Goal: Use online tool/utility: Utilize a website feature to perform a specific function

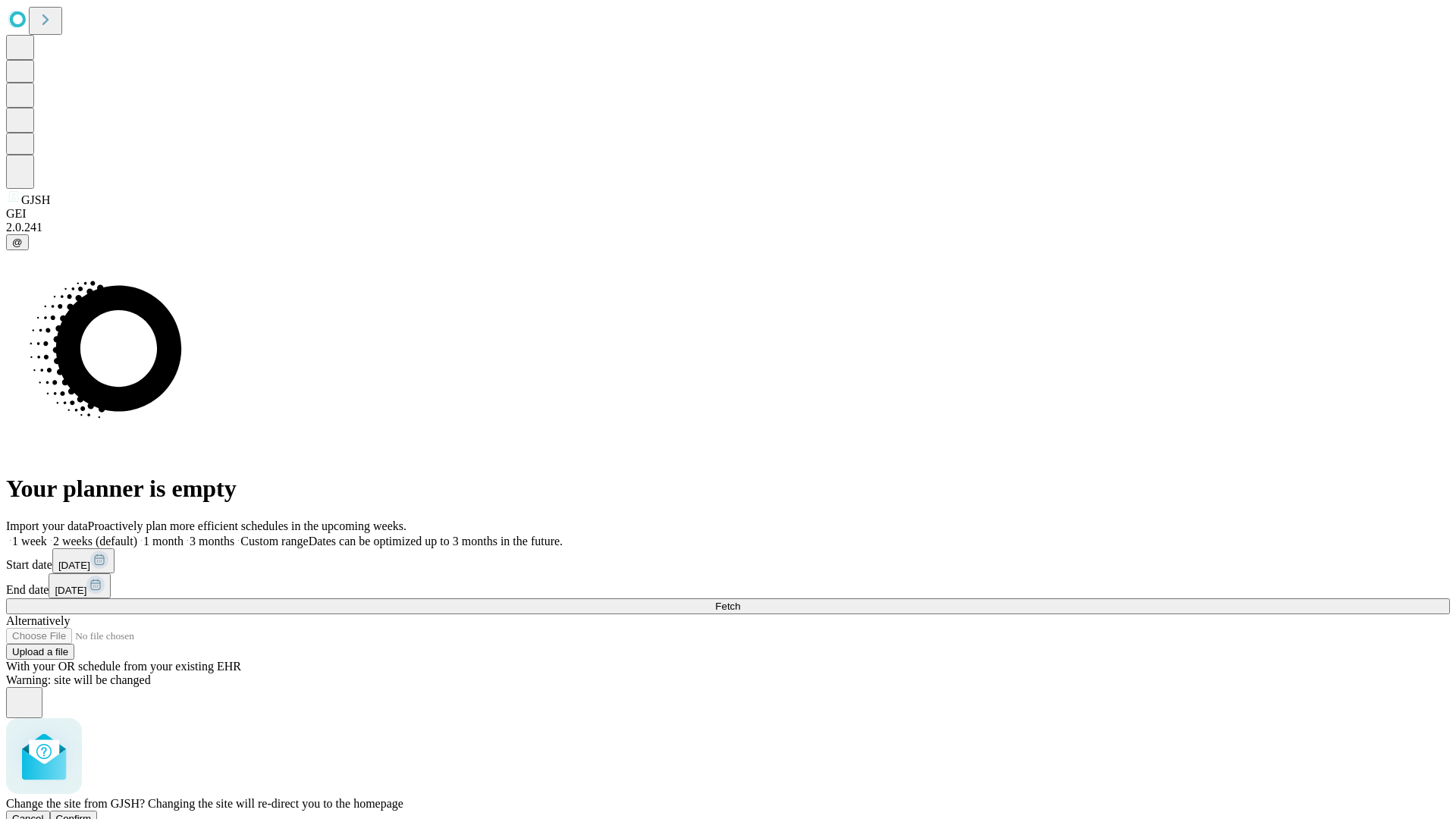
click at [92, 813] on span "Confirm" at bounding box center [74, 818] width 36 height 12
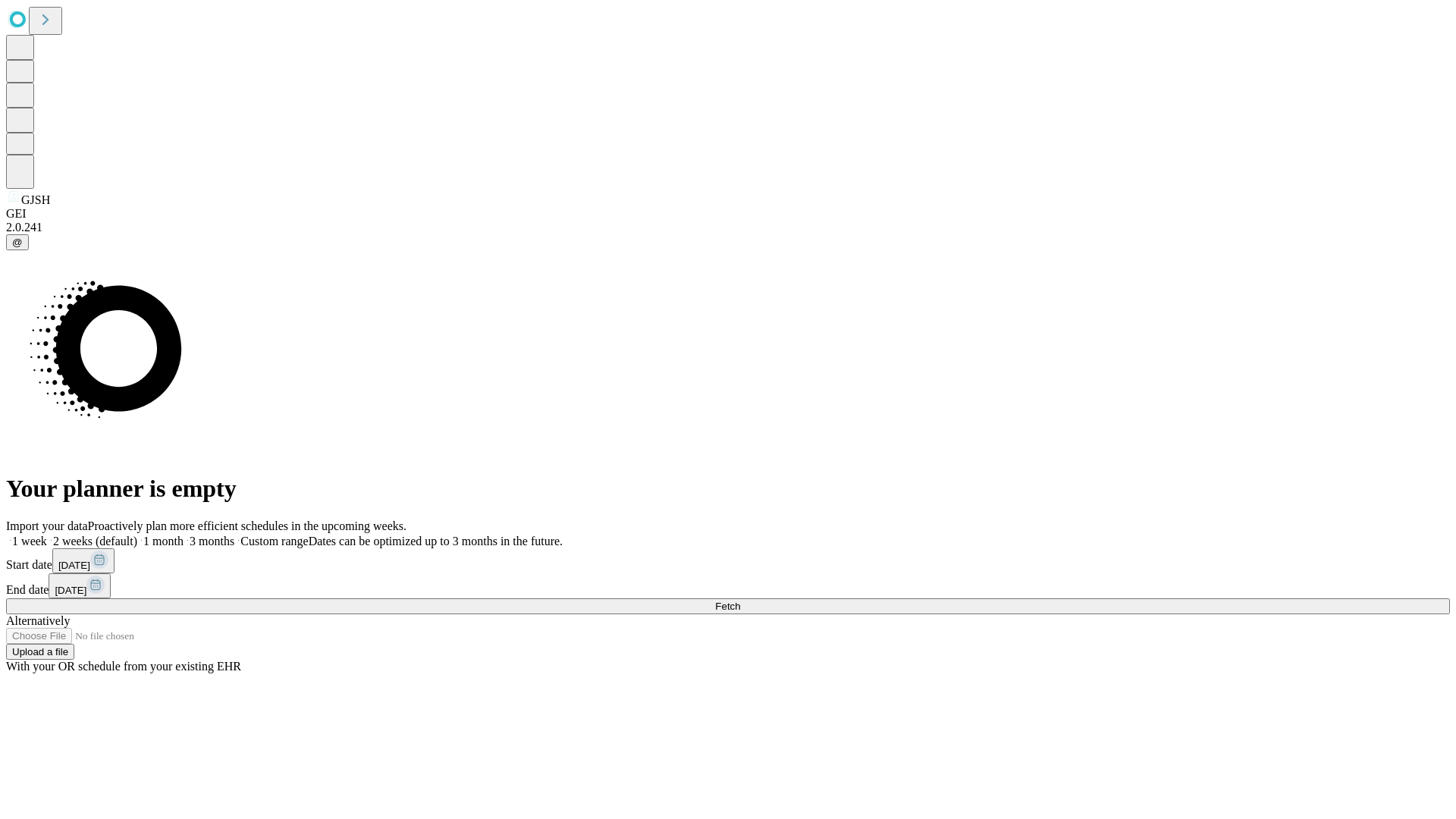
click at [137, 535] on label "2 weeks (default)" at bounding box center [92, 541] width 90 height 13
click at [740, 601] on span "Fetch" at bounding box center [728, 606] width 25 height 12
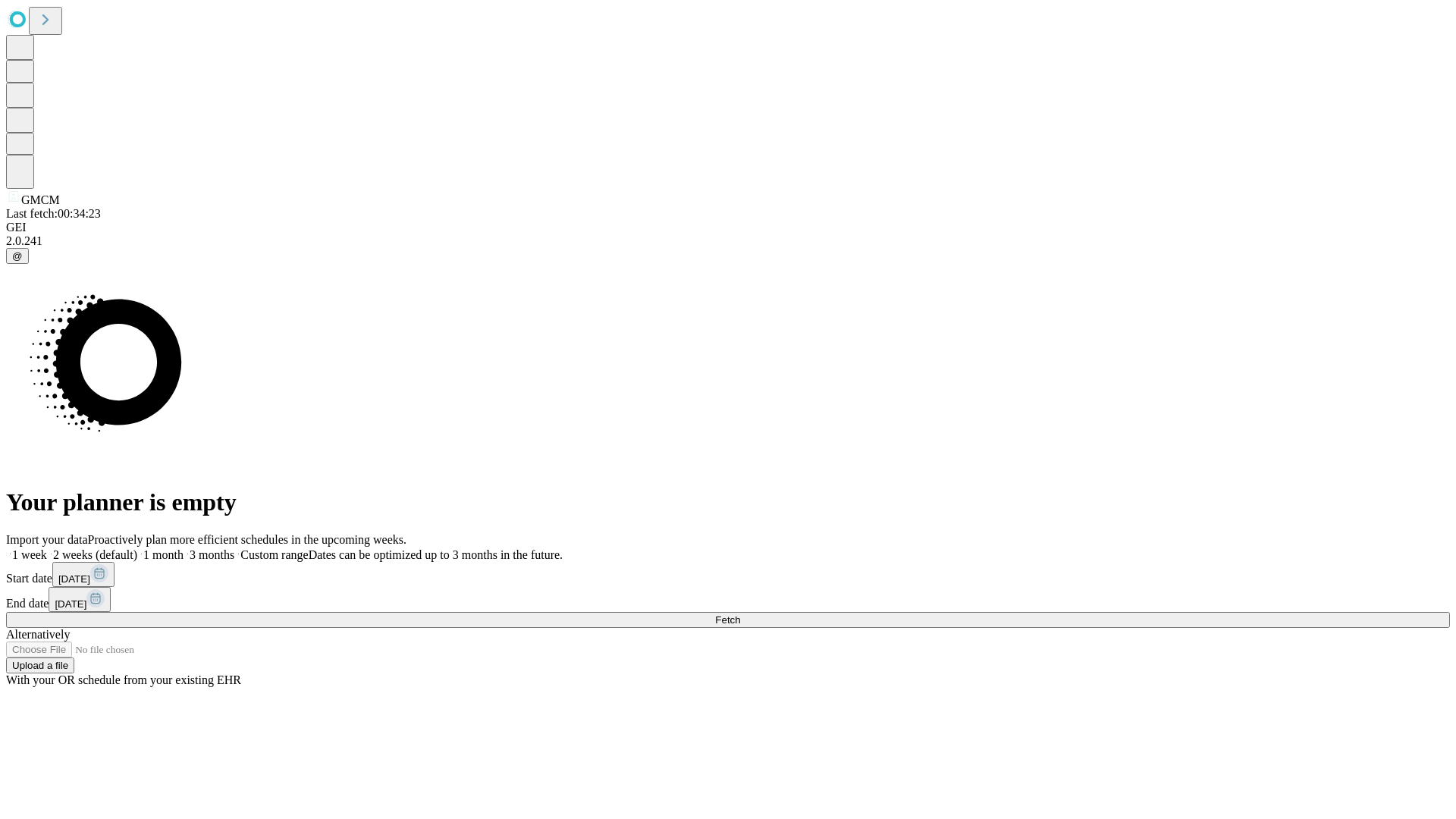
click at [740, 615] on span "Fetch" at bounding box center [728, 620] width 25 height 12
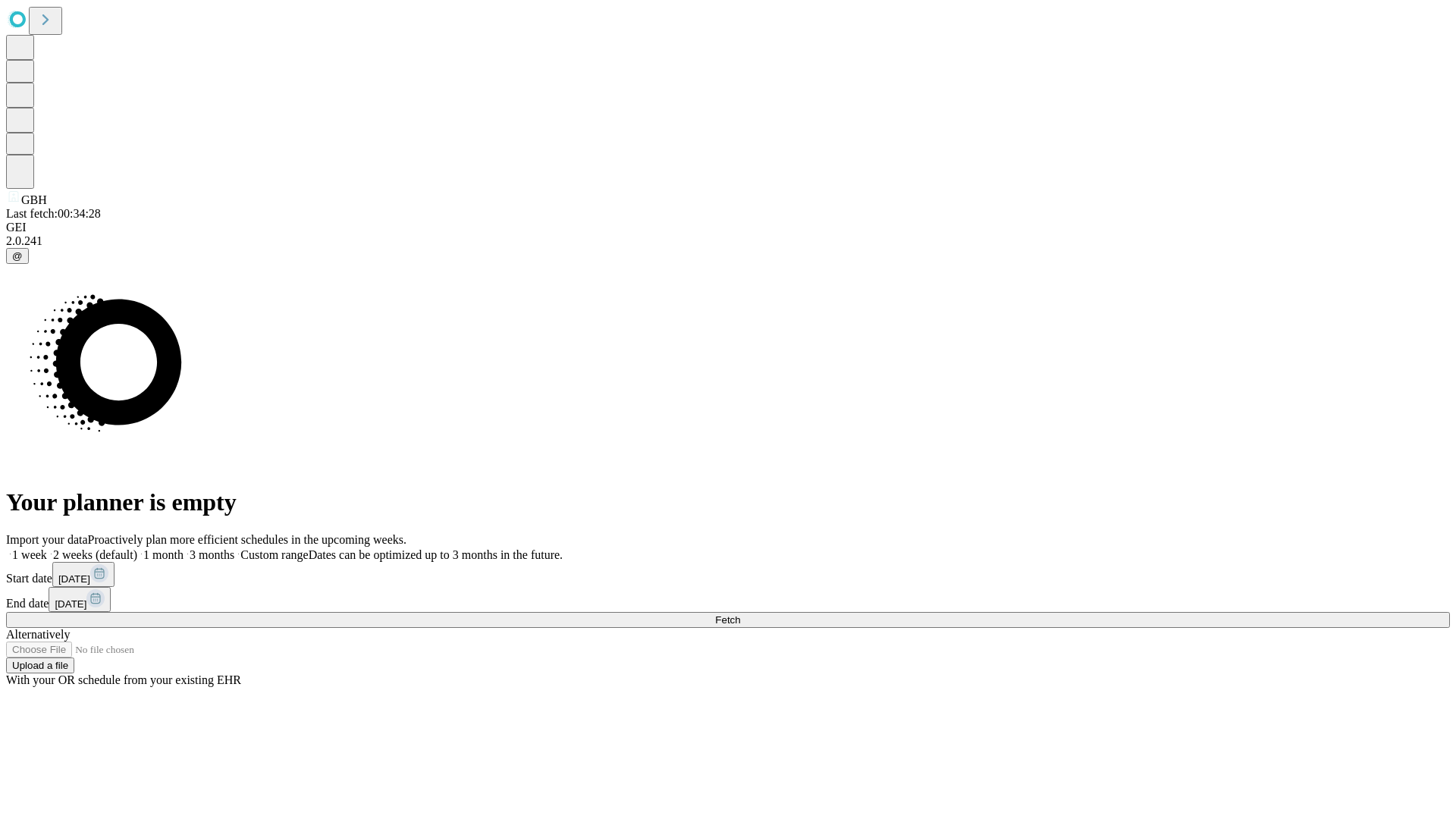
click at [137, 548] on label "2 weeks (default)" at bounding box center [92, 555] width 90 height 13
click at [740, 615] on span "Fetch" at bounding box center [728, 620] width 25 height 12
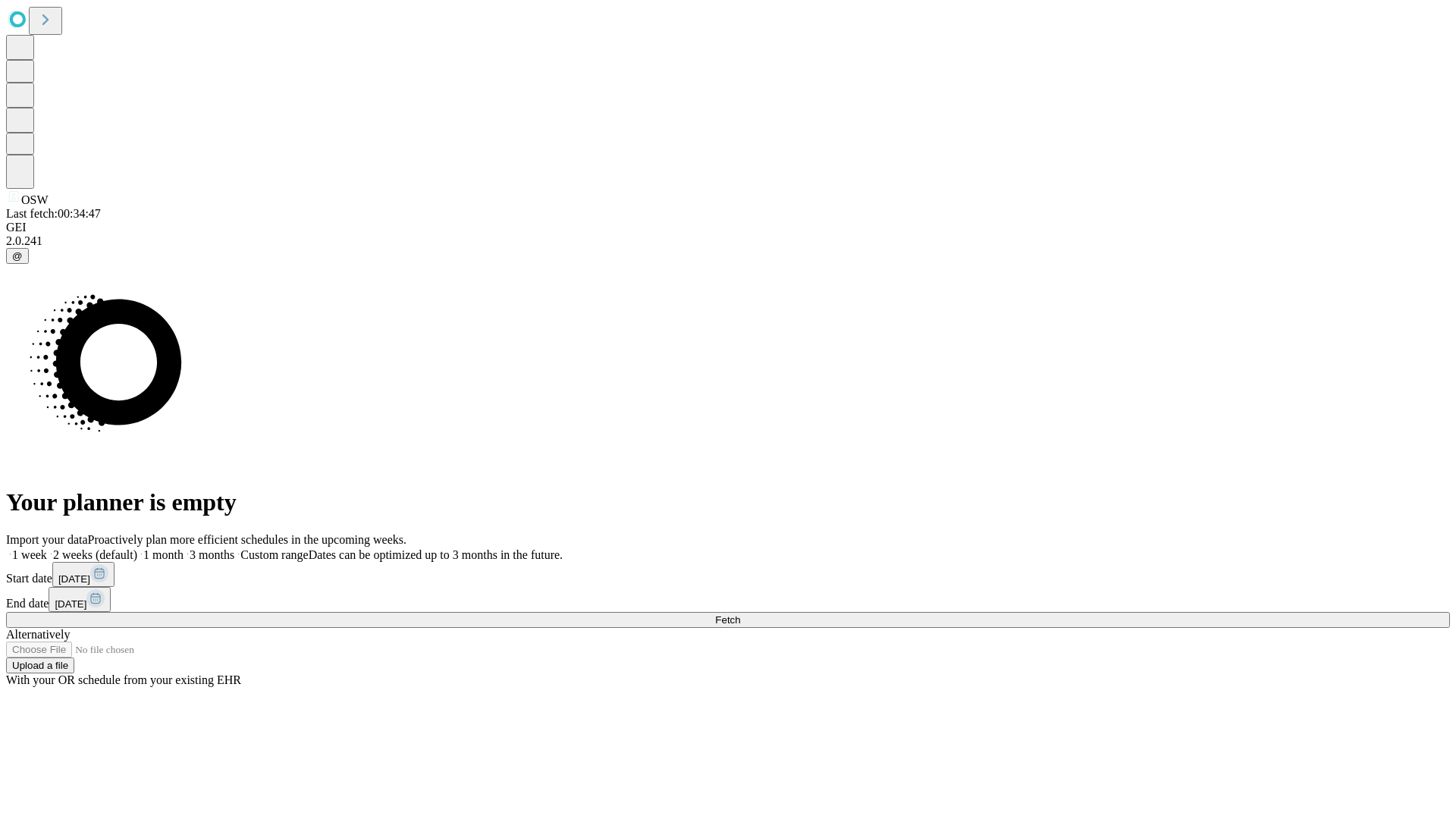
click at [137, 548] on label "2 weeks (default)" at bounding box center [92, 555] width 90 height 13
click at [740, 615] on span "Fetch" at bounding box center [728, 620] width 25 height 12
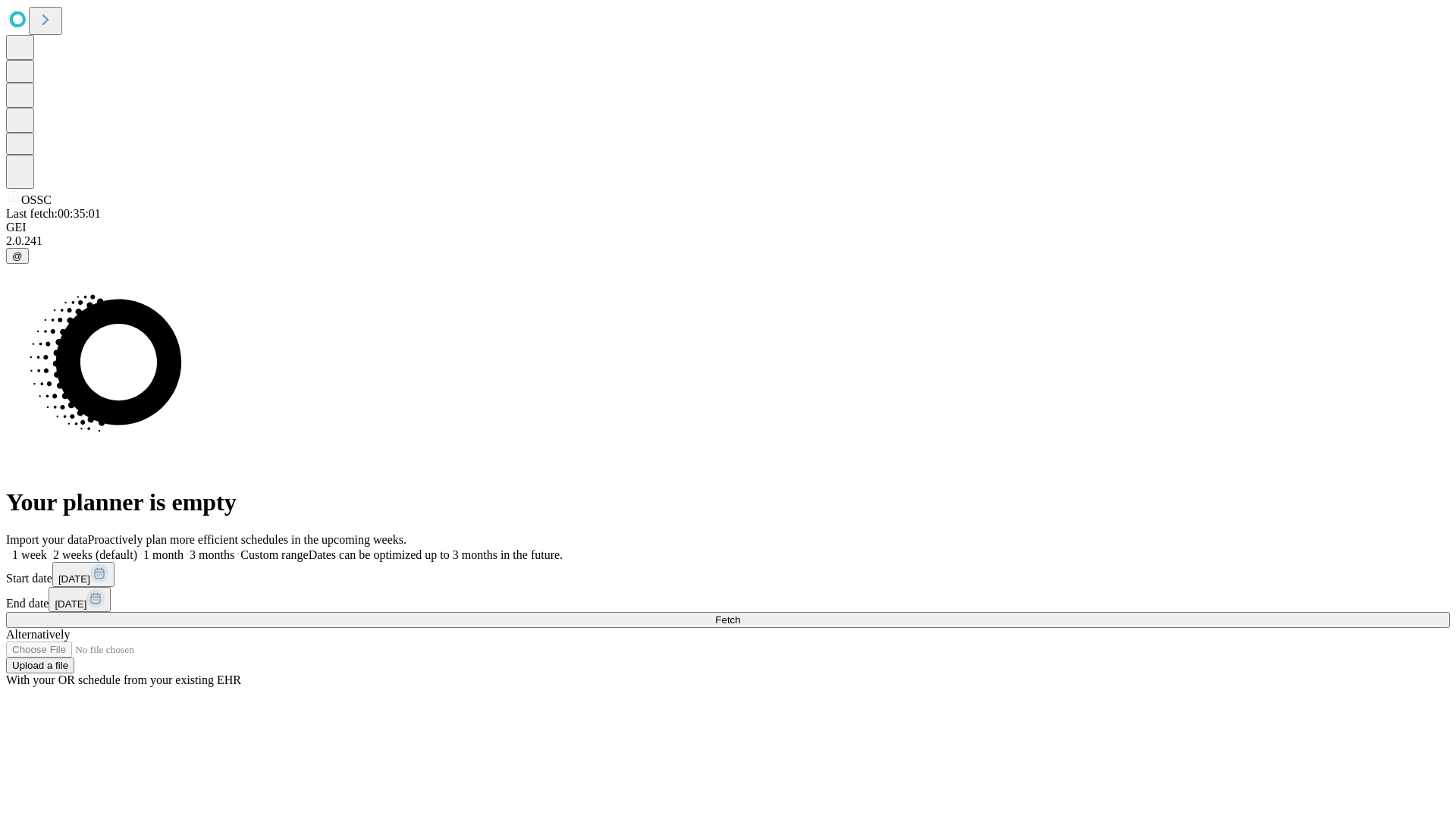
click at [137, 548] on label "2 weeks (default)" at bounding box center [92, 555] width 90 height 13
click at [740, 615] on span "Fetch" at bounding box center [728, 620] width 25 height 12
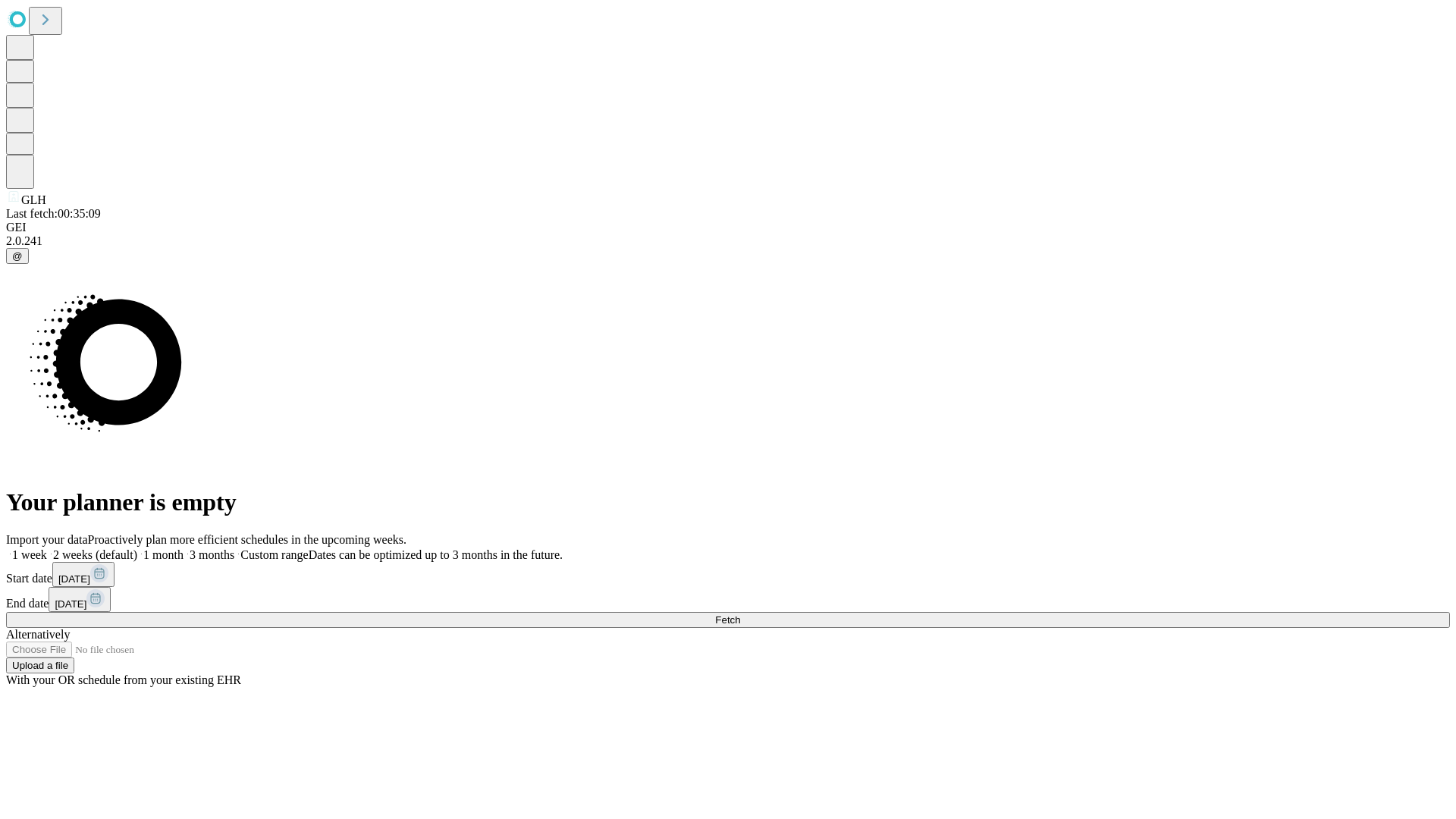
click at [137, 548] on label "2 weeks (default)" at bounding box center [92, 555] width 90 height 13
click at [740, 615] on span "Fetch" at bounding box center [728, 620] width 25 height 12
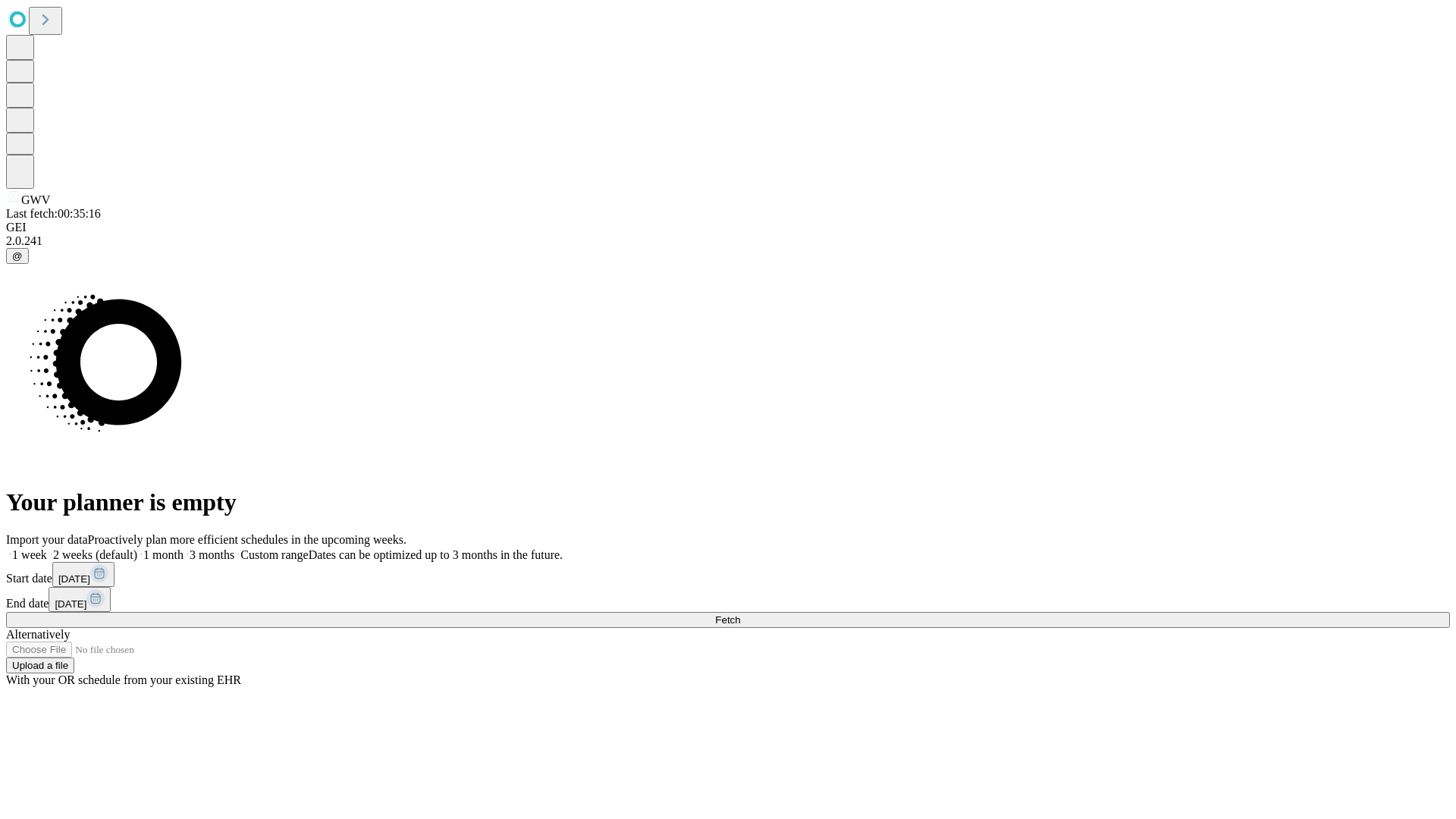
click at [740, 615] on span "Fetch" at bounding box center [728, 620] width 25 height 12
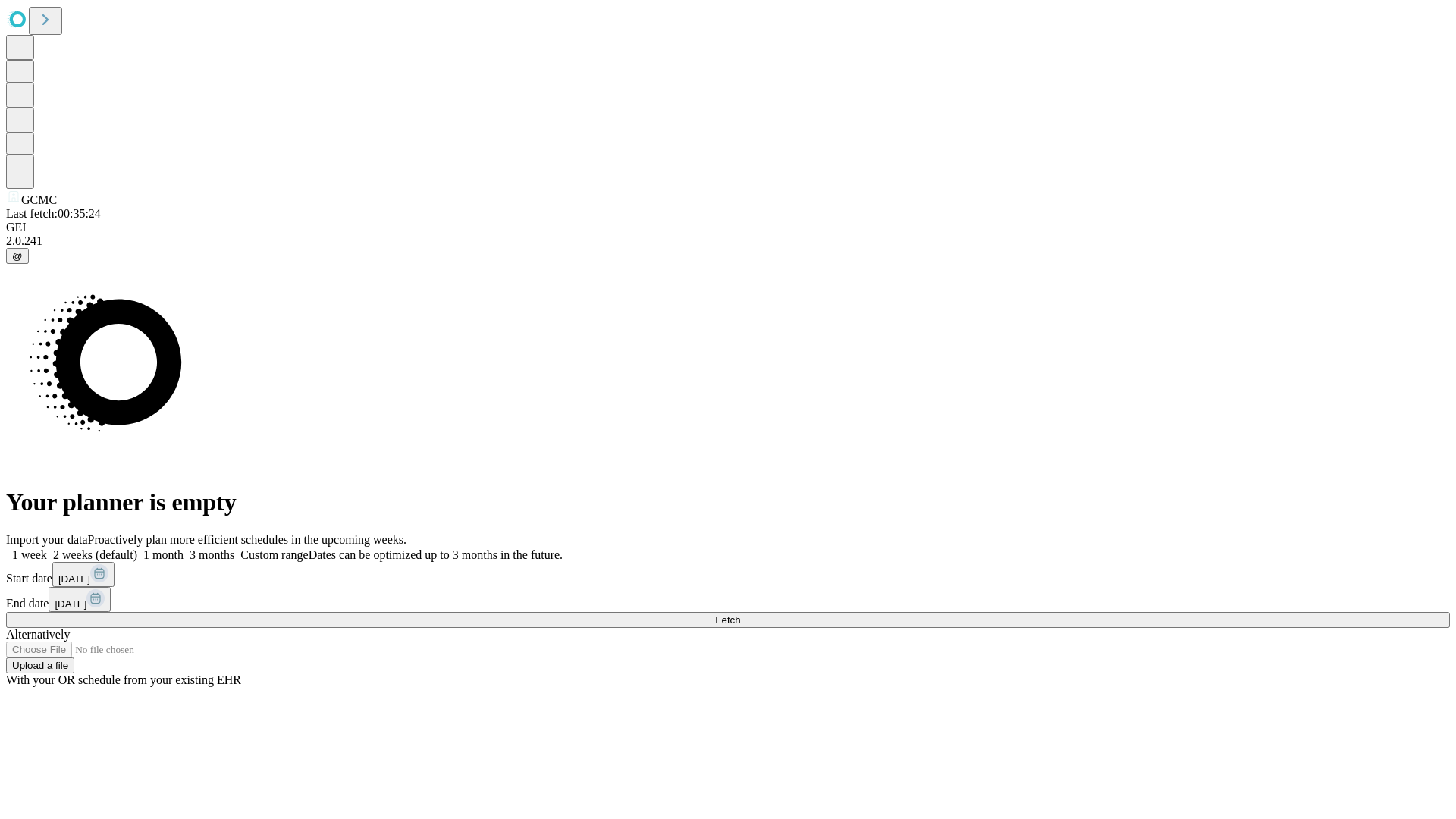
click at [137, 548] on label "2 weeks (default)" at bounding box center [92, 555] width 90 height 13
click at [740, 615] on span "Fetch" at bounding box center [728, 620] width 25 height 12
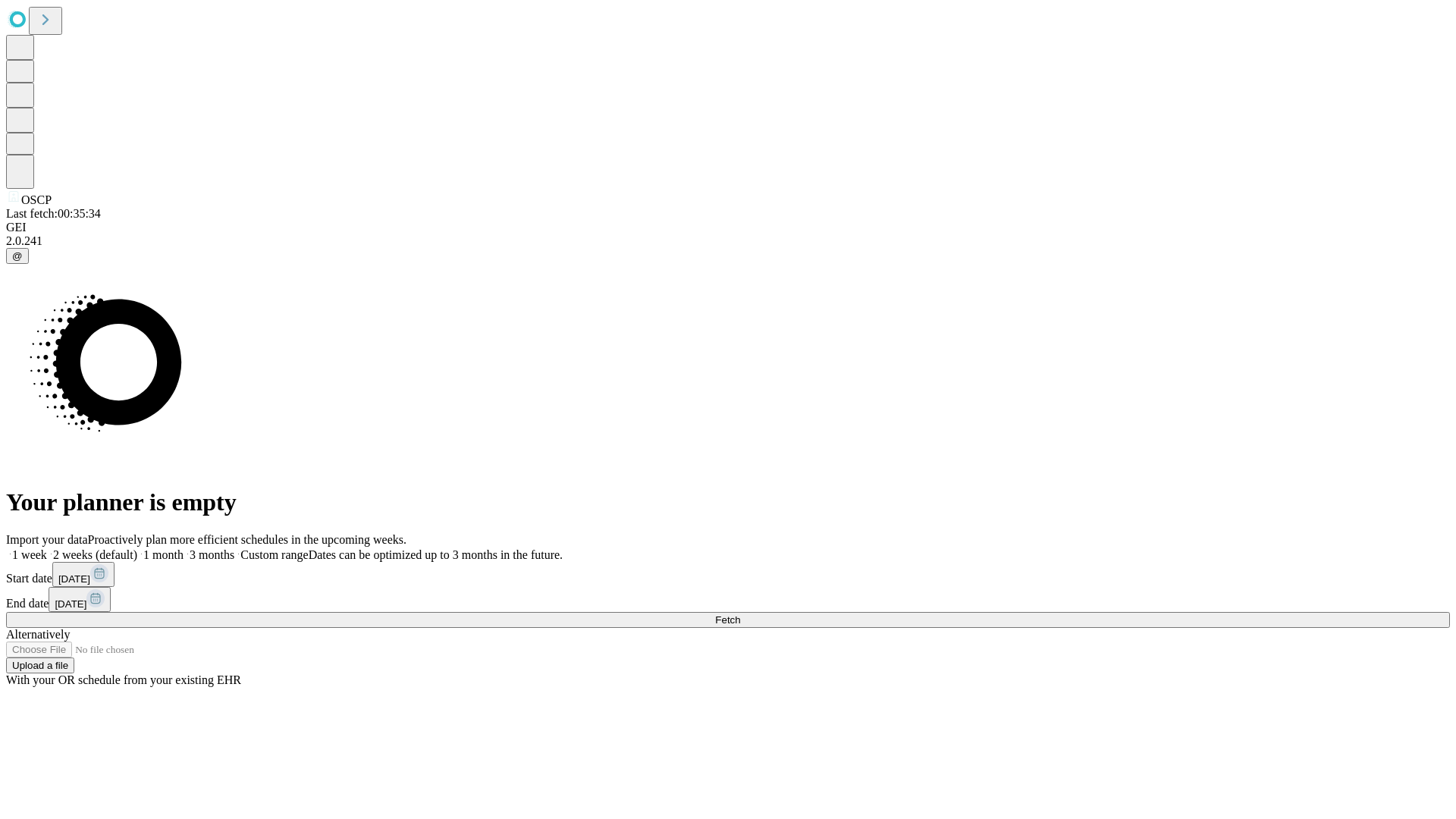
click at [137, 548] on label "2 weeks (default)" at bounding box center [92, 555] width 90 height 13
click at [740, 615] on span "Fetch" at bounding box center [728, 620] width 25 height 12
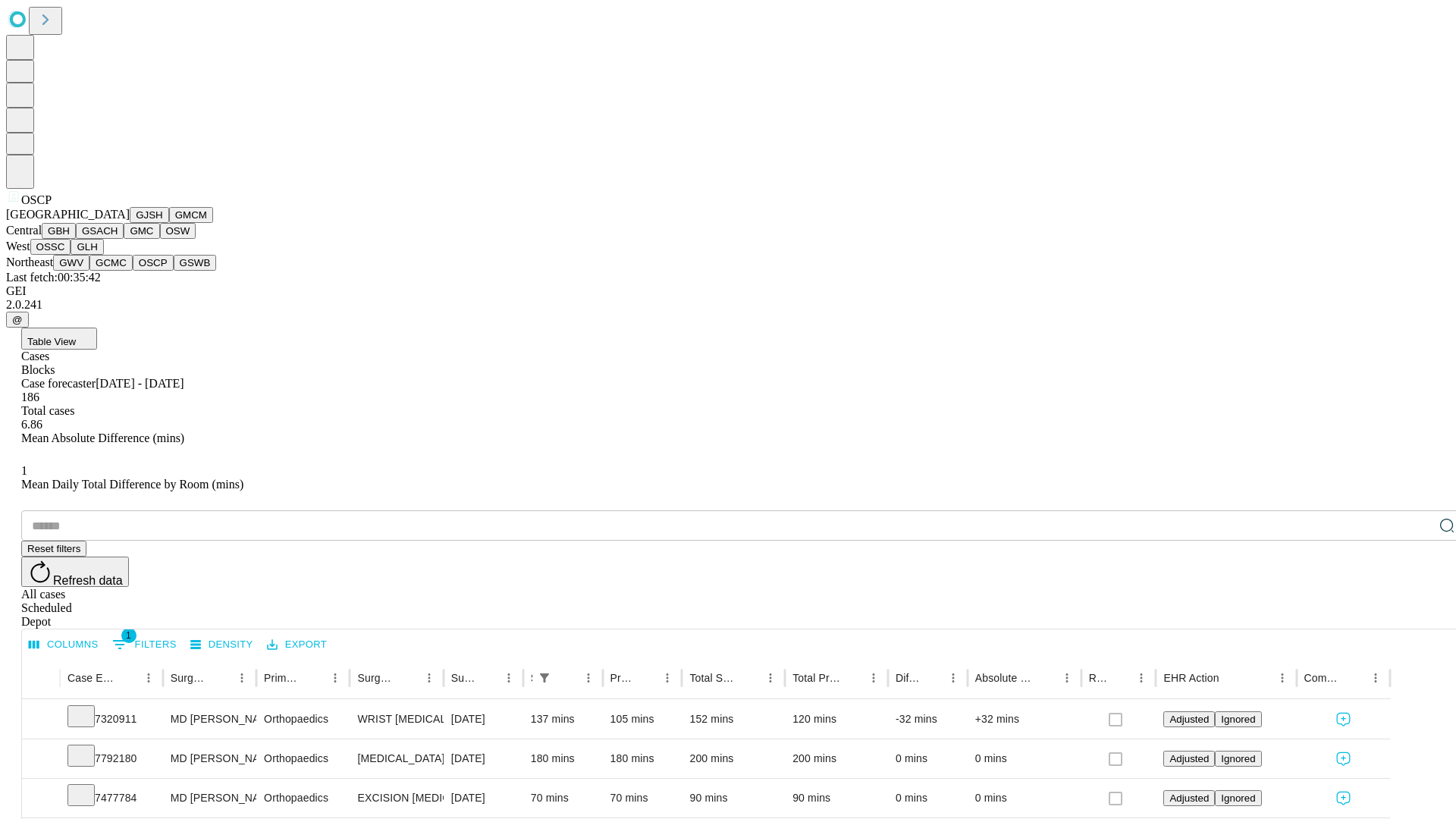
click at [174, 271] on button "GSWB" at bounding box center [195, 263] width 43 height 16
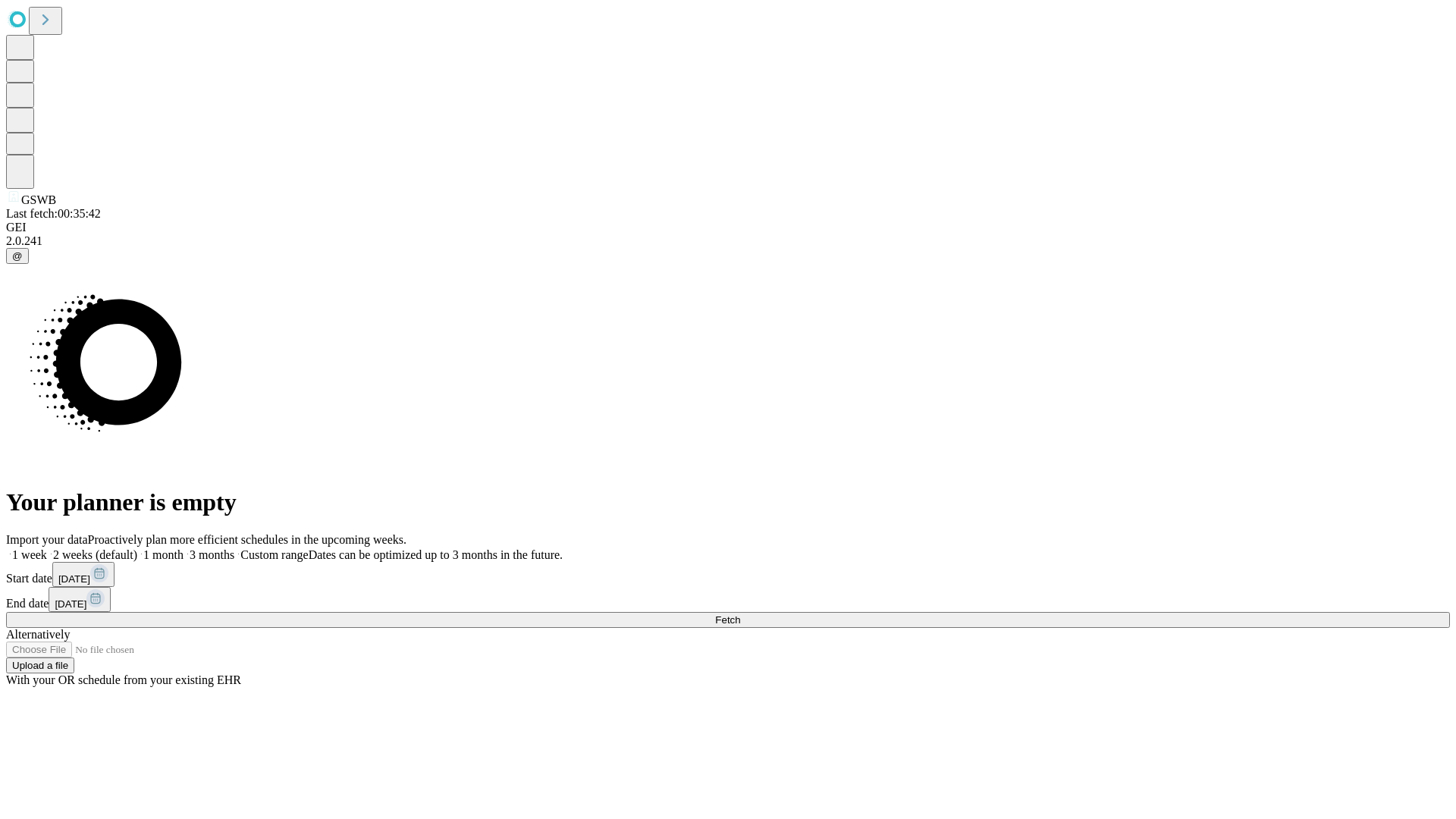
click at [137, 548] on label "2 weeks (default)" at bounding box center [92, 555] width 90 height 13
click at [740, 615] on span "Fetch" at bounding box center [728, 620] width 25 height 12
